Goal: Task Accomplishment & Management: Manage account settings

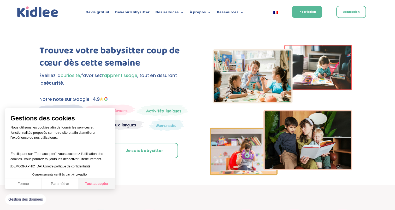
drag, startPoint x: 100, startPoint y: 183, endPoint x: 102, endPoint y: 180, distance: 3.9
click at [100, 183] on button "Tout accepter" at bounding box center [96, 183] width 37 height 11
checkbox input "true"
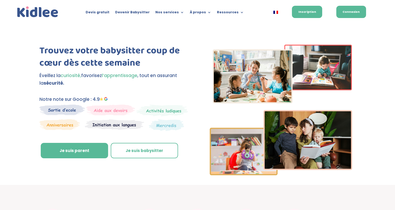
click at [360, 10] on link "Connexion" at bounding box center [351, 12] width 30 height 12
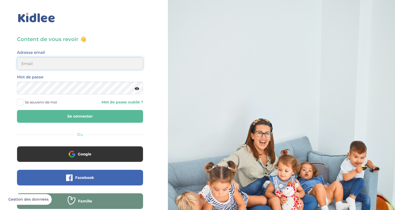
type input "philippelorant@hotmail.com"
click at [19, 101] on span at bounding box center [20, 102] width 7 height 7
click at [0, 0] on input "Se souvenir de moi" at bounding box center [0, 0] width 0 height 0
click at [27, 109] on form "Adresse email philippelorant@hotmail.com Mot de passe Se souvenir de moi Mot de…" at bounding box center [80, 86] width 126 height 74
drag, startPoint x: 26, startPoint y: 116, endPoint x: 37, endPoint y: 101, distance: 18.7
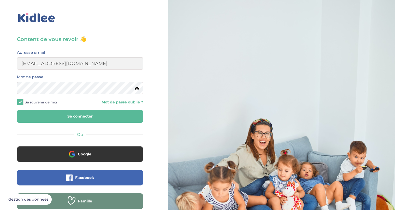
click at [26, 116] on button "Se connecter" at bounding box center [80, 116] width 126 height 13
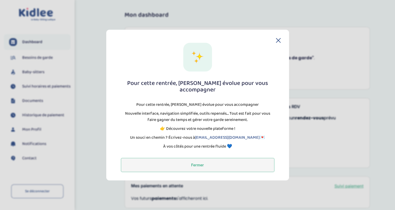
click at [196, 160] on button "Fermer" at bounding box center [198, 165] width 154 height 14
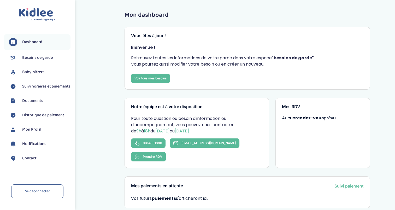
click at [34, 90] on span "Suivi horaires et paiements" at bounding box center [46, 86] width 48 height 6
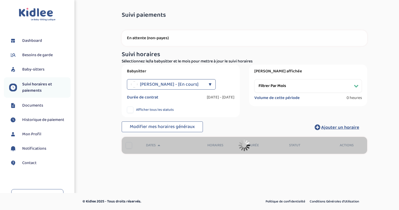
select select "[DATE]"
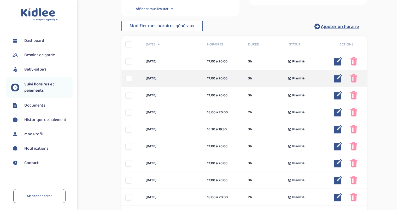
scroll to position [104, 0]
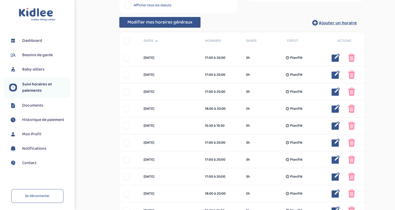
click at [156, 22] on span "Modifier mes horaires généraux" at bounding box center [159, 22] width 65 height 7
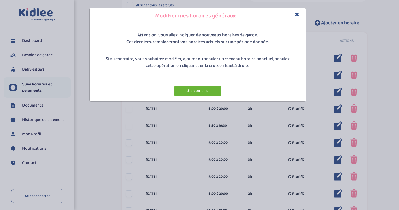
click at [180, 91] on button "J'ai compris" at bounding box center [197, 91] width 47 height 10
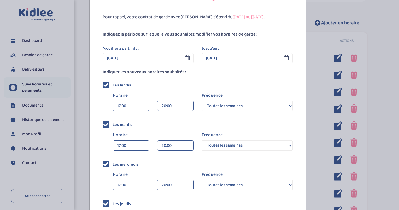
scroll to position [0, 0]
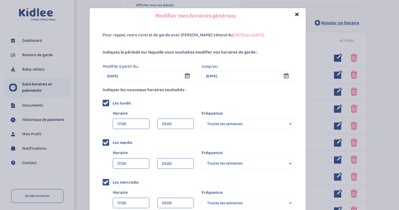
drag, startPoint x: 295, startPoint y: 15, endPoint x: 289, endPoint y: 15, distance: 6.0
click at [295, 15] on icon "Close" at bounding box center [297, 13] width 4 height 5
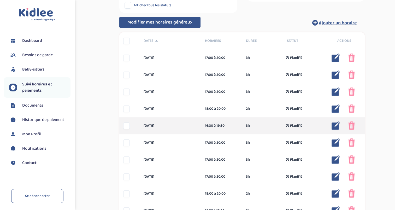
drag, startPoint x: 143, startPoint y: 58, endPoint x: 224, endPoint y: 125, distance: 105.0
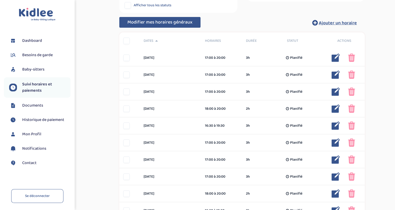
copy div "lorem 7 ips 32:81 d 70:77 6s Ametcons 7a Elitsedd ... Eiusmodt Incididun utlab …"
click at [107, 67] on div "Suivi paiements cNCBSp4r1gnK3r5UObhUWOwA3fMe2hkz3j9n7UQ2 En attente (non-payes)…" at bounding box center [242, 171] width 299 height 537
click at [157, 26] on button "Modifier mes horaires généraux" at bounding box center [159, 22] width 81 height 11
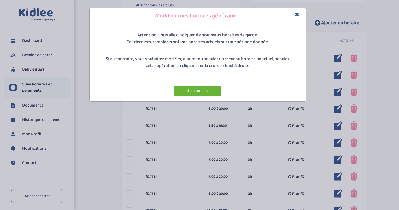
click at [190, 91] on button "J'ai compris" at bounding box center [197, 91] width 47 height 10
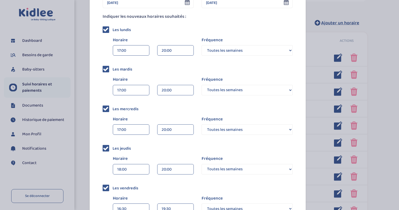
scroll to position [149, 0]
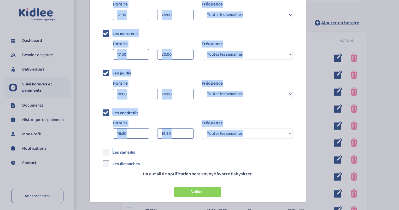
drag, startPoint x: 90, startPoint y: 101, endPoint x: 124, endPoint y: 145, distance: 55.5
click at [124, 145] on div "Pour rappel, votre contrat de garde avec [PERSON_NAME] s'étend du [DATE] au [DA…" at bounding box center [198, 38] width 216 height 326
copy div "Les lundis Horaire 17:00 00:00 00:15 00:30 00:45 01:00 01:15 01:30 01:45 02:00 …"
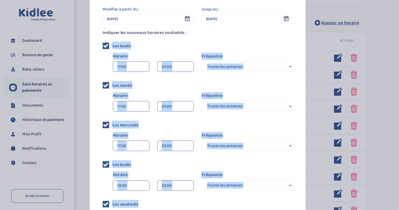
scroll to position [123, 0]
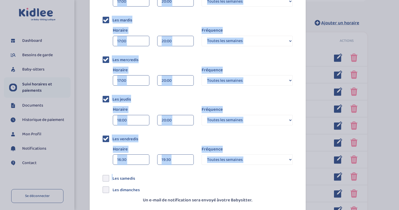
click at [137, 104] on div "Les jeudis Horaire 18:00 00:00 00:15 00:30 00:45 01:00 01:15 01:30 01:45 20:00 …" at bounding box center [198, 111] width 190 height 32
